Goal: Task Accomplishment & Management: Manage account settings

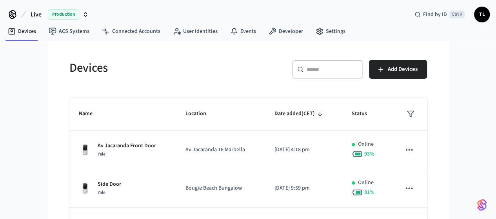
click at [358, 72] on input "text" at bounding box center [332, 70] width 51 height 8
paste input "**********"
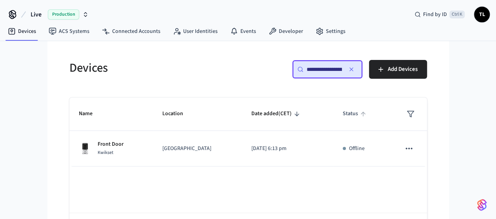
scroll to position [0, 59]
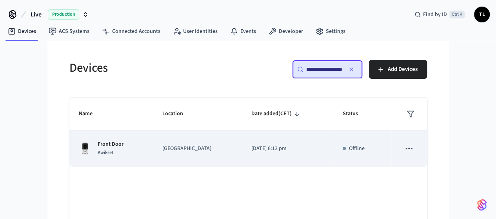
type input "**********"
click at [98, 146] on p "Front Door" at bounding box center [111, 144] width 26 height 8
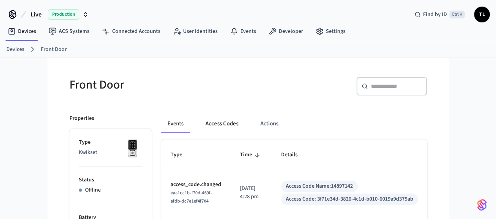
click at [199, 124] on button "Access Codes" at bounding box center [221, 124] width 45 height 19
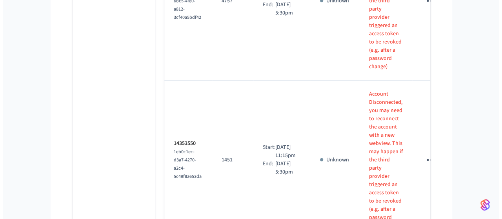
scroll to position [1148, 0]
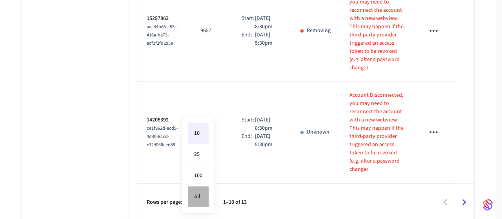
click at [199, 203] on li "All" at bounding box center [198, 197] width 21 height 21
type input "**"
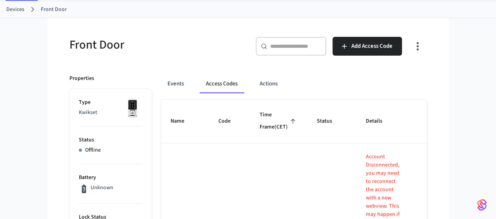
scroll to position [0, 0]
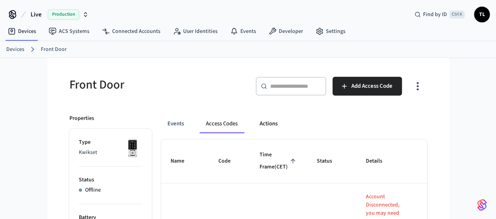
click at [253, 123] on button "Actions" at bounding box center [268, 124] width 31 height 19
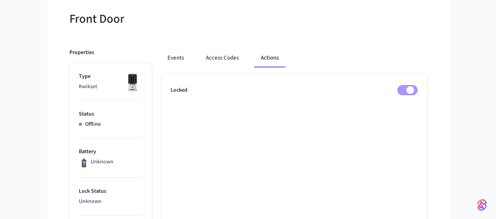
scroll to position [78, 0]
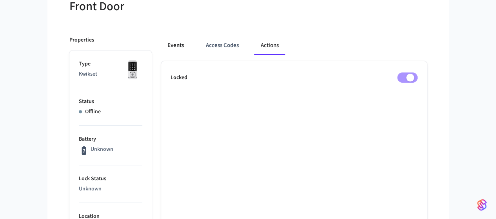
click at [161, 43] on button "Events" at bounding box center [175, 45] width 29 height 19
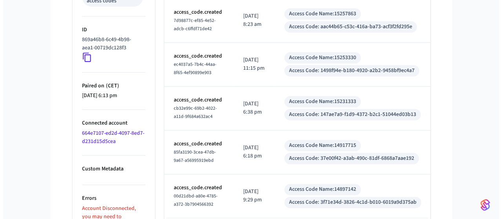
scroll to position [435, 0]
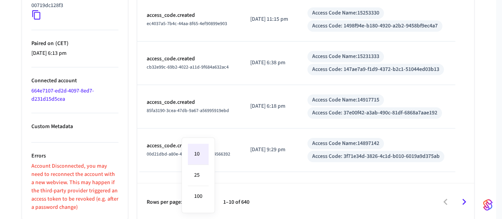
click at [470, 199] on div at bounding box center [251, 109] width 502 height 219
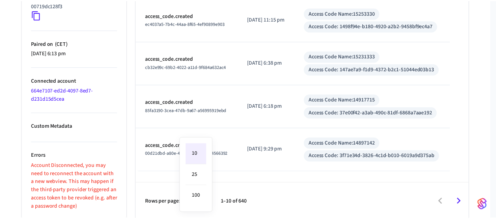
scroll to position [427, 0]
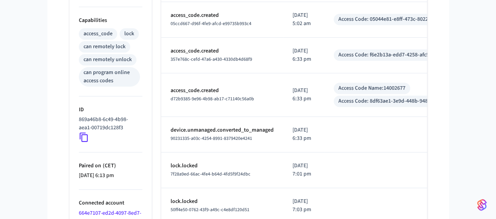
scroll to position [435, 0]
